Goal: Navigation & Orientation: Go to known website

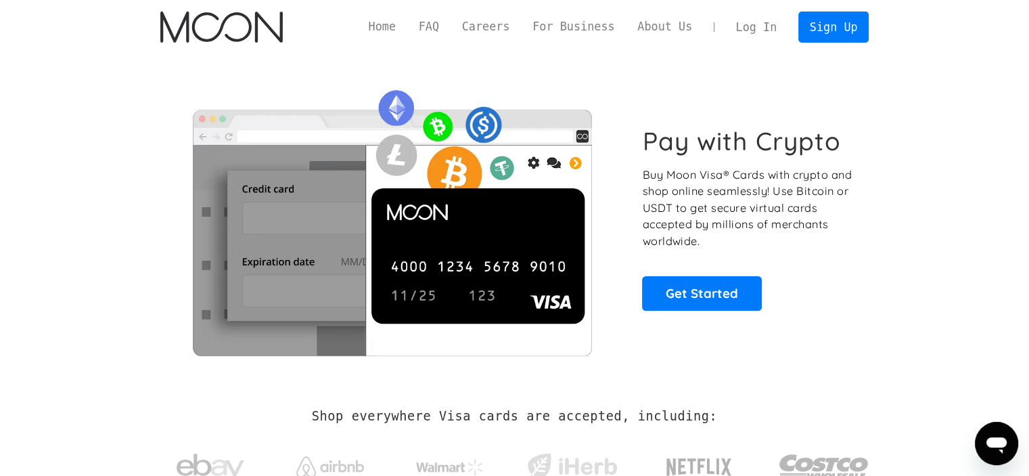
click at [755, 33] on link "Log In" at bounding box center [756, 27] width 64 height 30
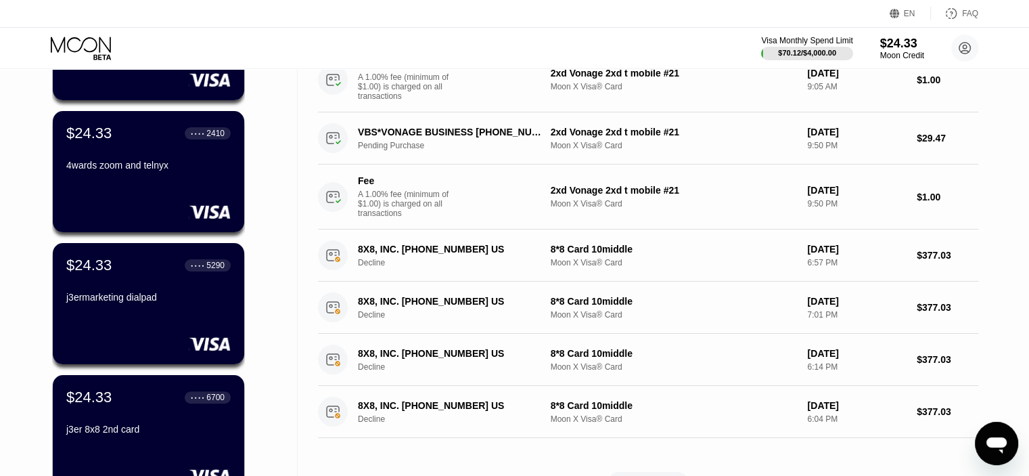
scroll to position [325, 0]
